Goal: Navigation & Orientation: Find specific page/section

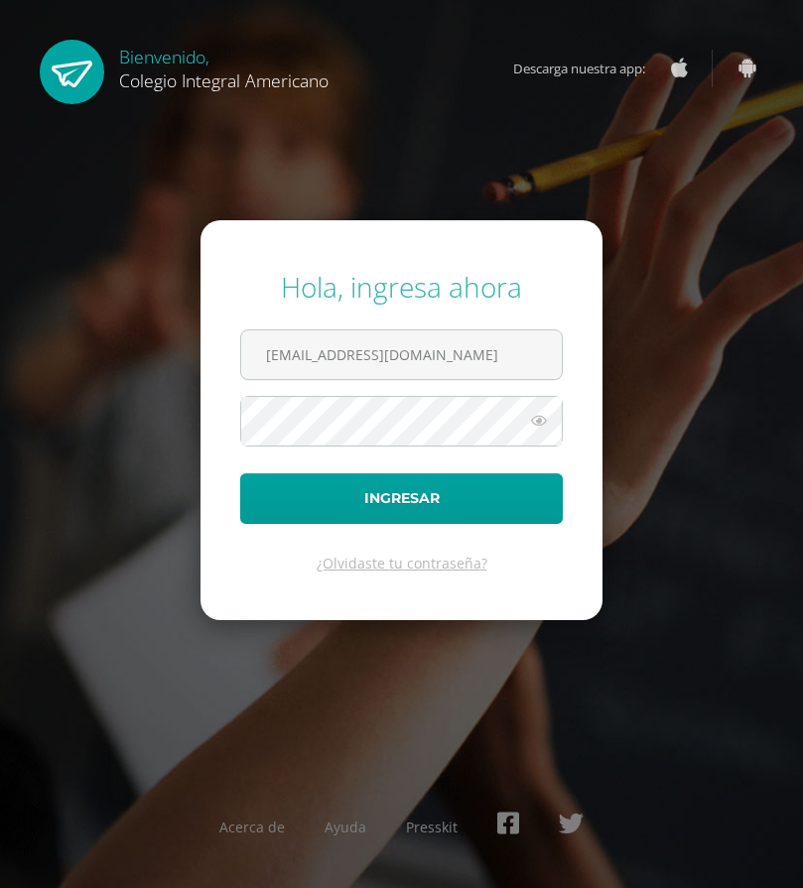
scroll to position [0, 15]
type input "[EMAIL_ADDRESS][DOMAIN_NAME]"
click at [240, 473] on button "Ingresar" at bounding box center [401, 498] width 323 height 51
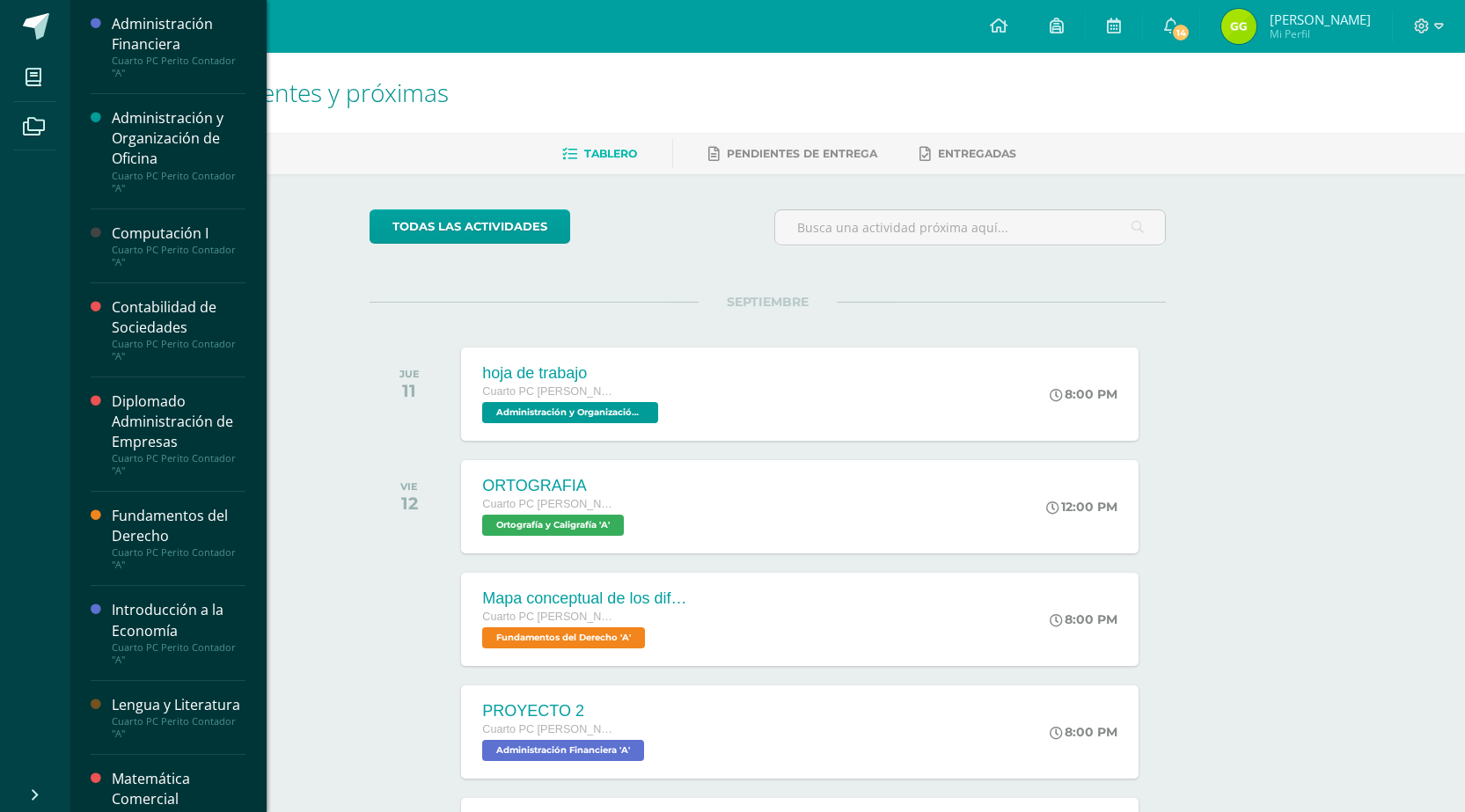
click at [182, 262] on div "Cuarto PC Perito Contador "A"" at bounding box center [178, 256] width 134 height 25
